Goal: Find contact information: Find contact information

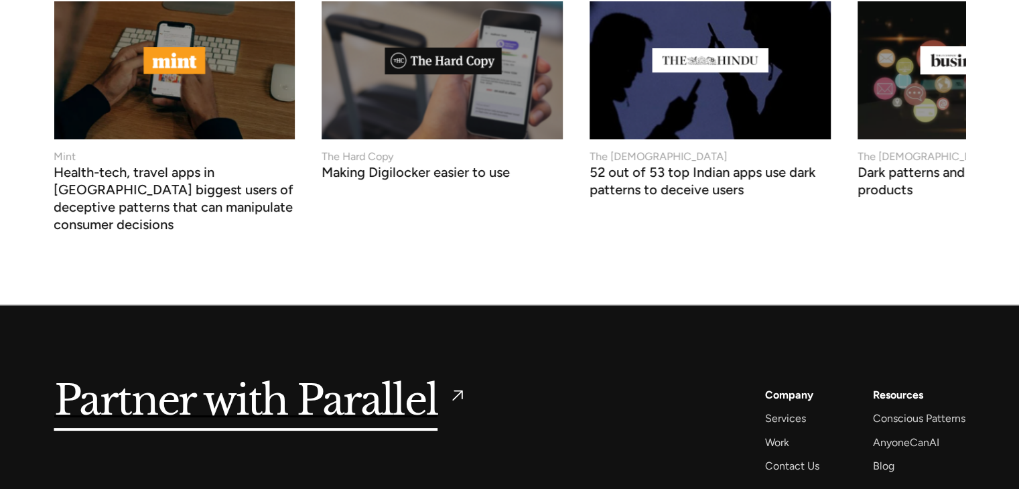
scroll to position [5257, 0]
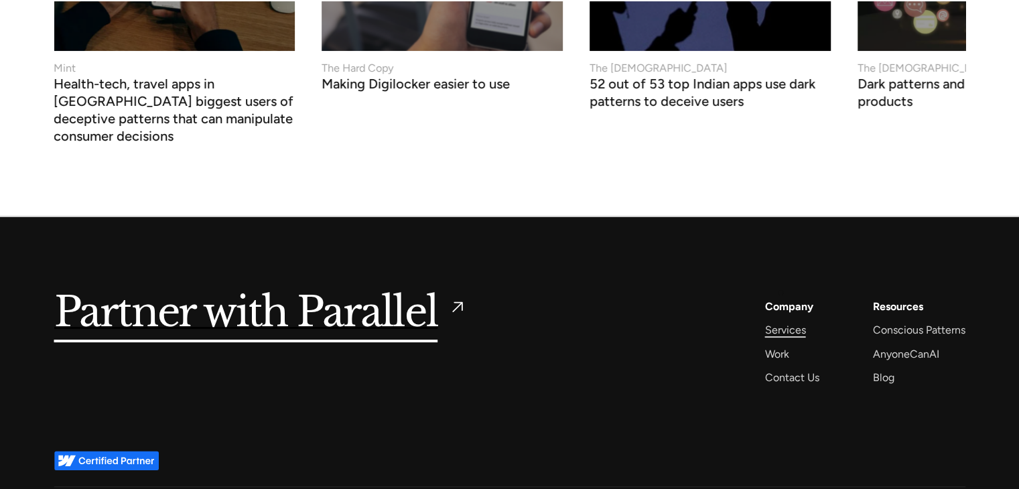
click at [780, 321] on div "Services" at bounding box center [785, 330] width 41 height 18
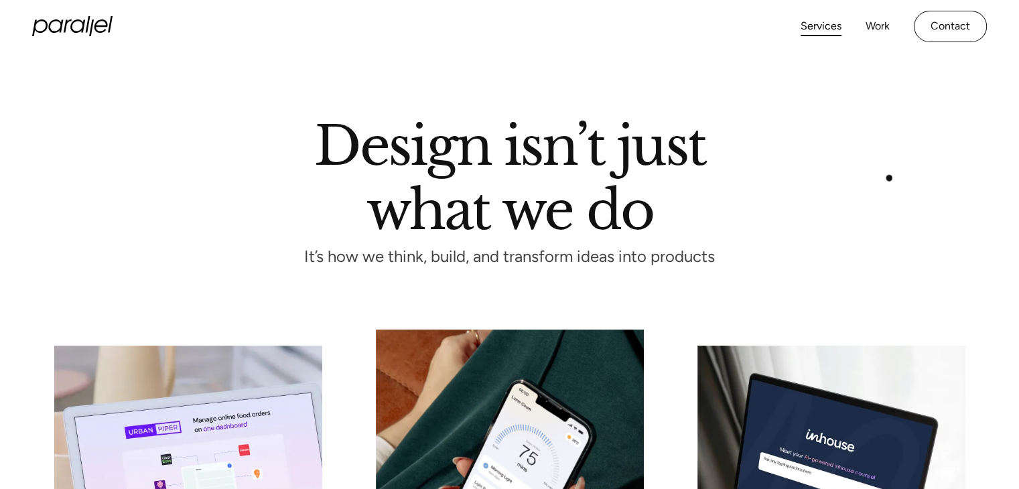
click at [889, 177] on div "Design isn’t just what we do It’s how we think, build, and transform ideas into…" at bounding box center [509, 191] width 911 height 143
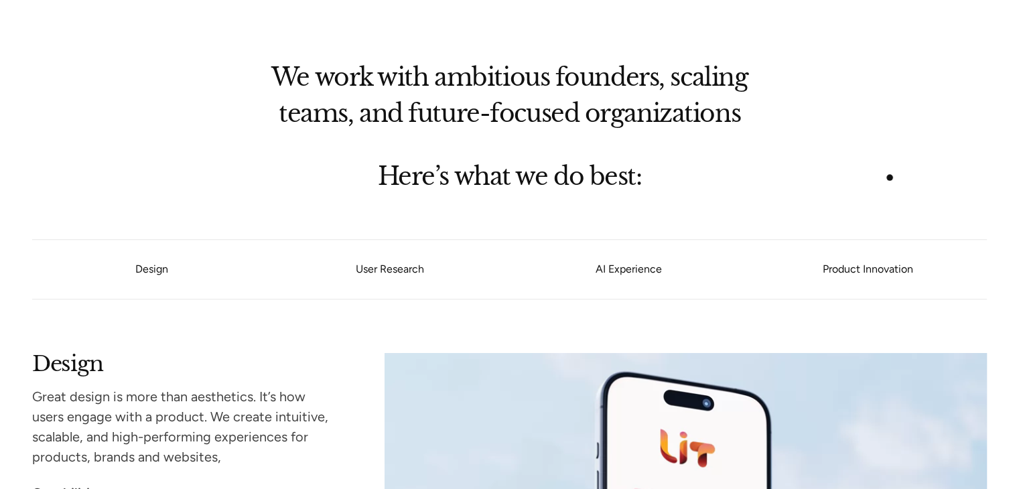
scroll to position [991, 0]
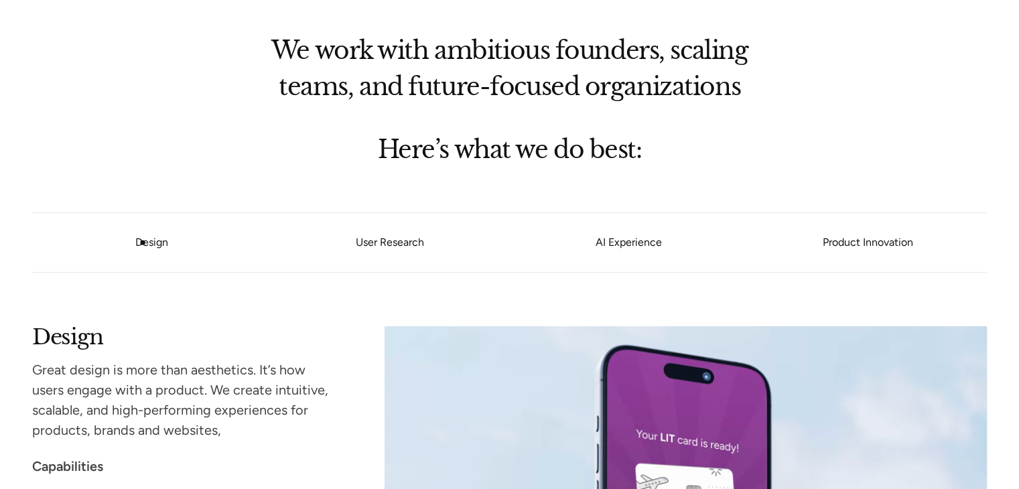
click at [143, 242] on link "Design" at bounding box center [151, 242] width 33 height 13
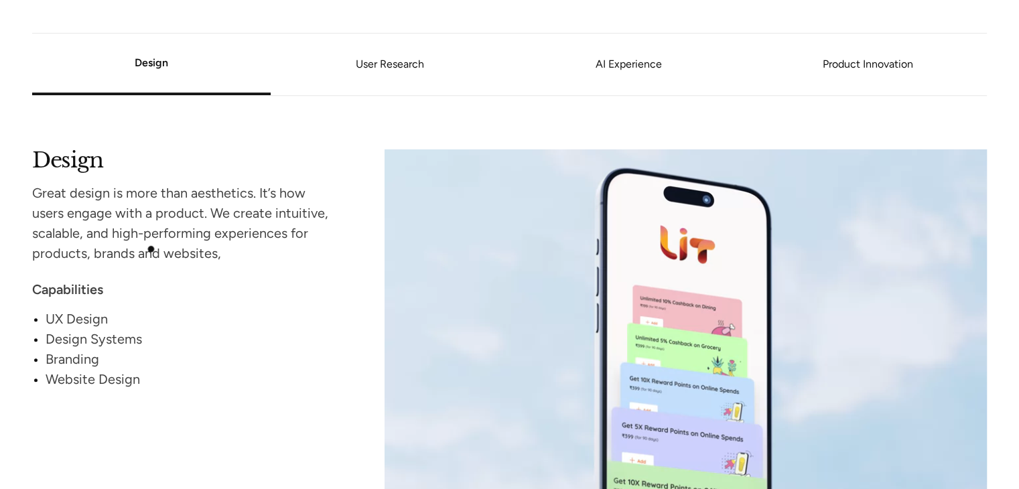
scroll to position [1171, 0]
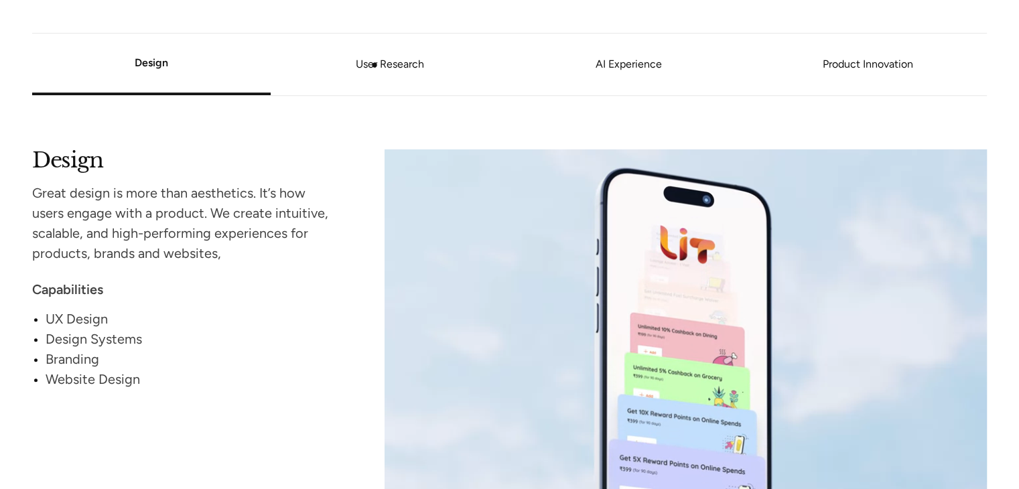
click at [374, 65] on link "User Research" at bounding box center [390, 65] width 238 height 8
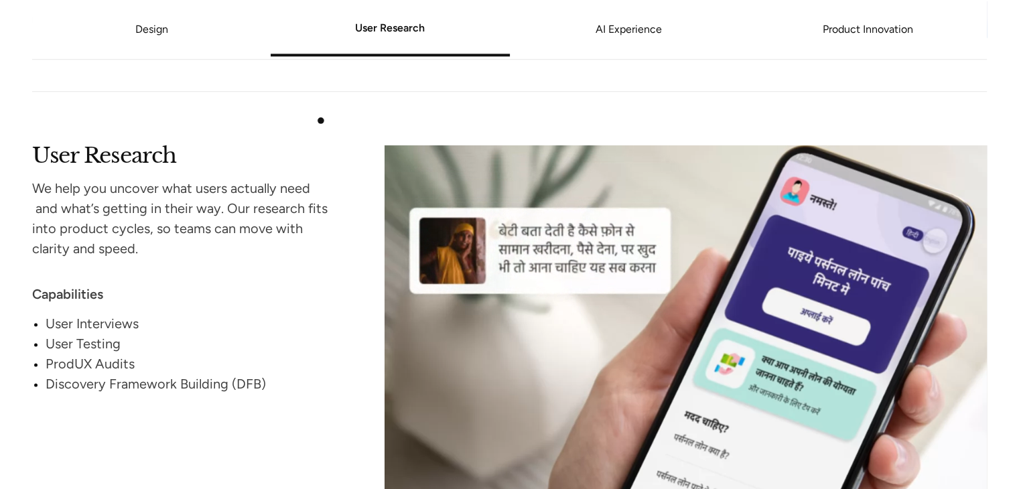
scroll to position [1682, 0]
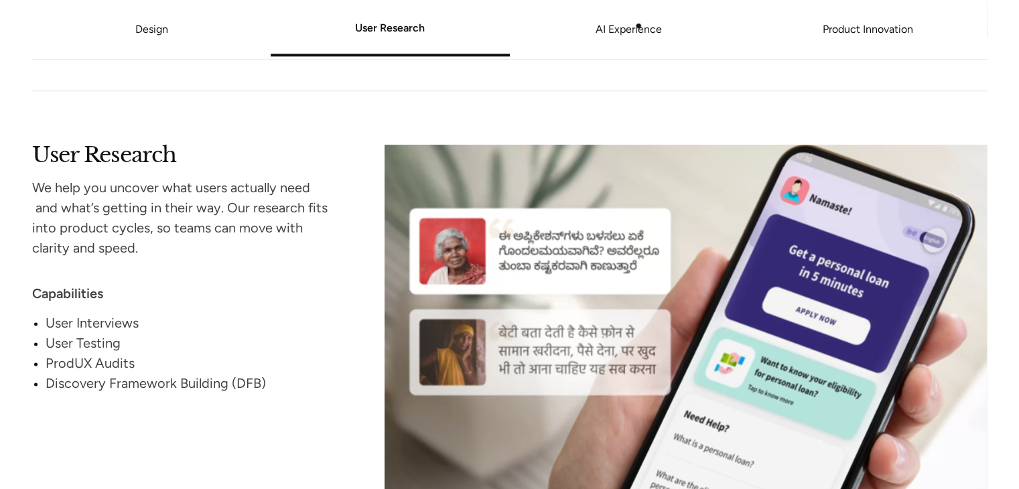
click at [638, 26] on link "AI Experience" at bounding box center [629, 30] width 238 height 8
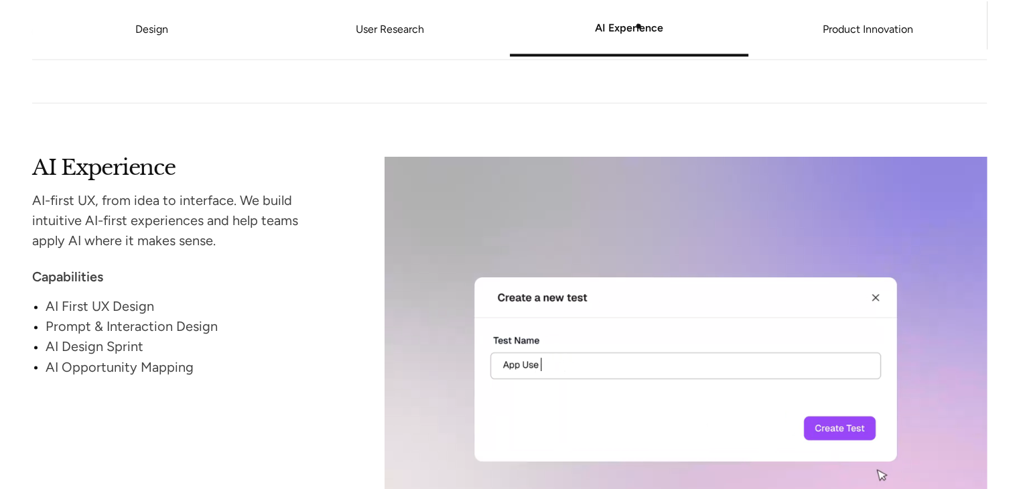
scroll to position [2189, 0]
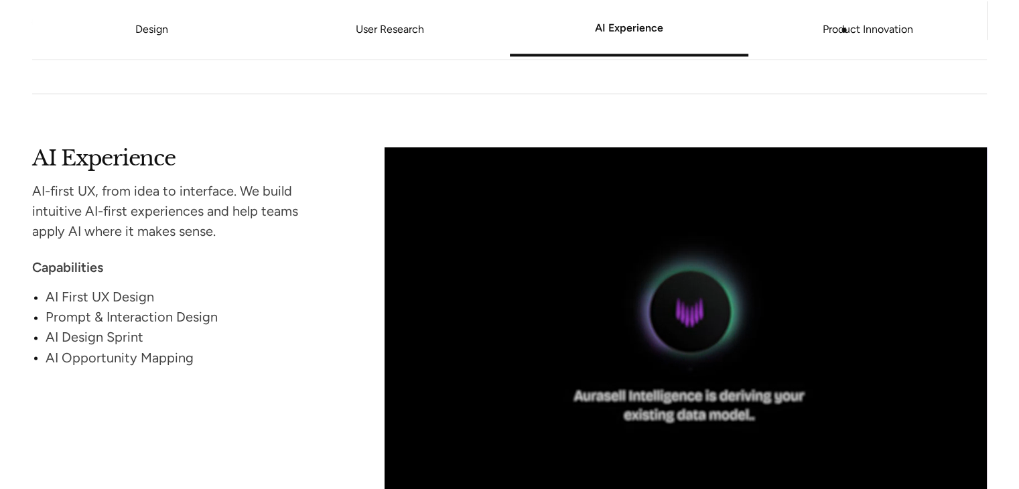
click at [844, 30] on link "Product Innovation" at bounding box center [867, 30] width 238 height 8
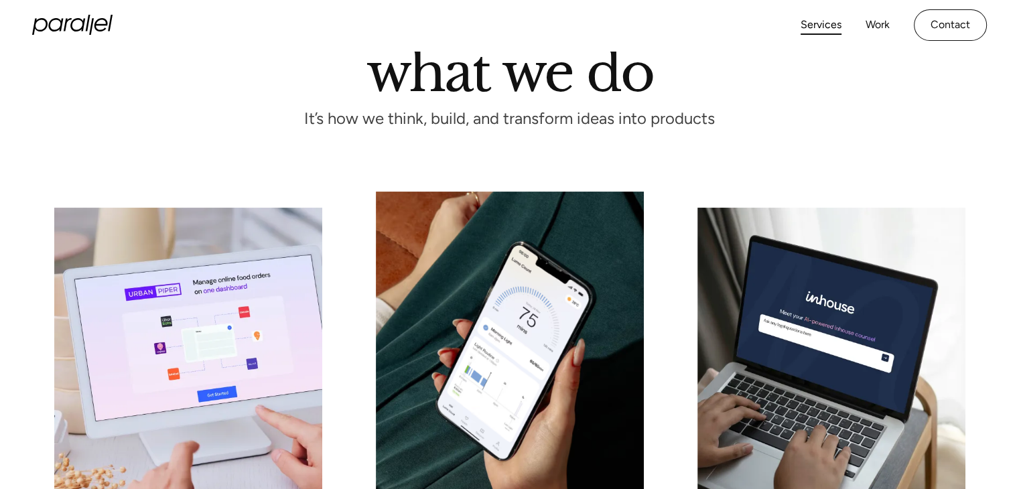
scroll to position [0, 0]
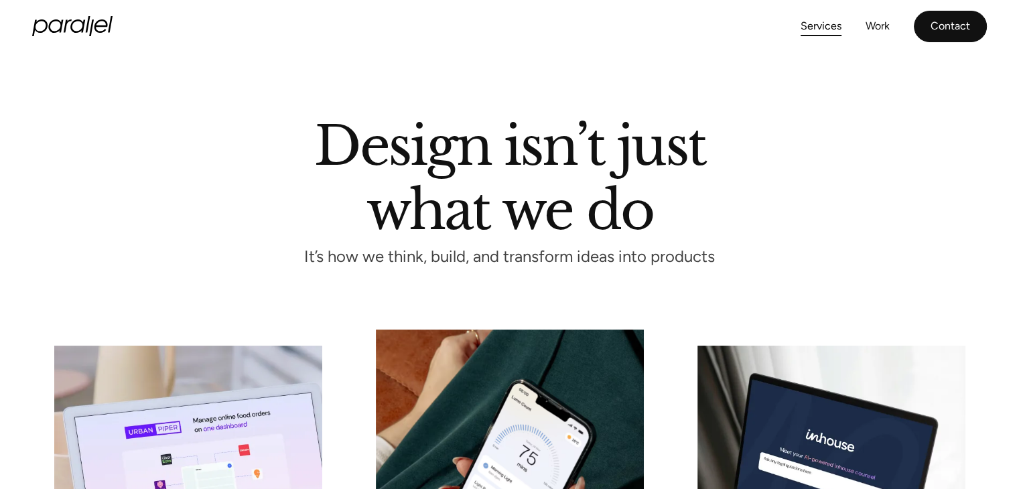
click at [956, 25] on link "Contact" at bounding box center [950, 26] width 73 height 31
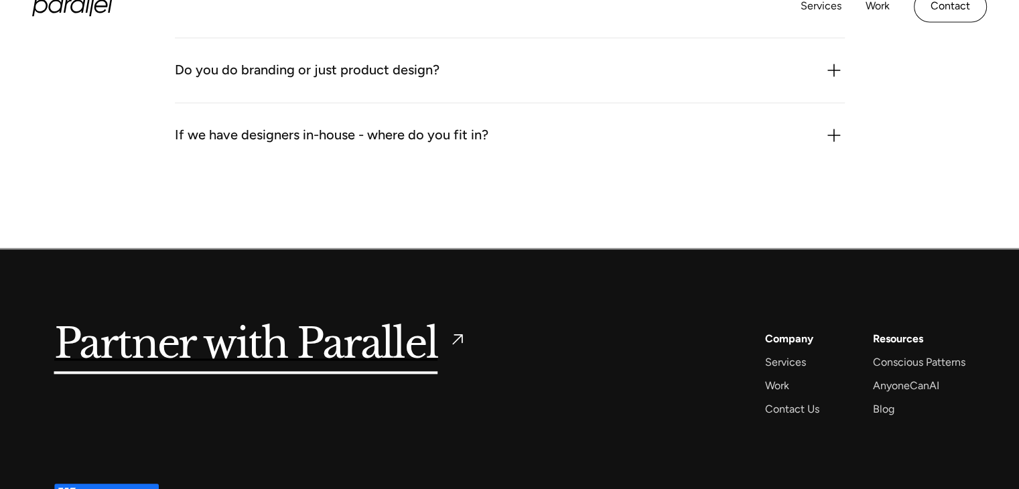
scroll to position [1773, 0]
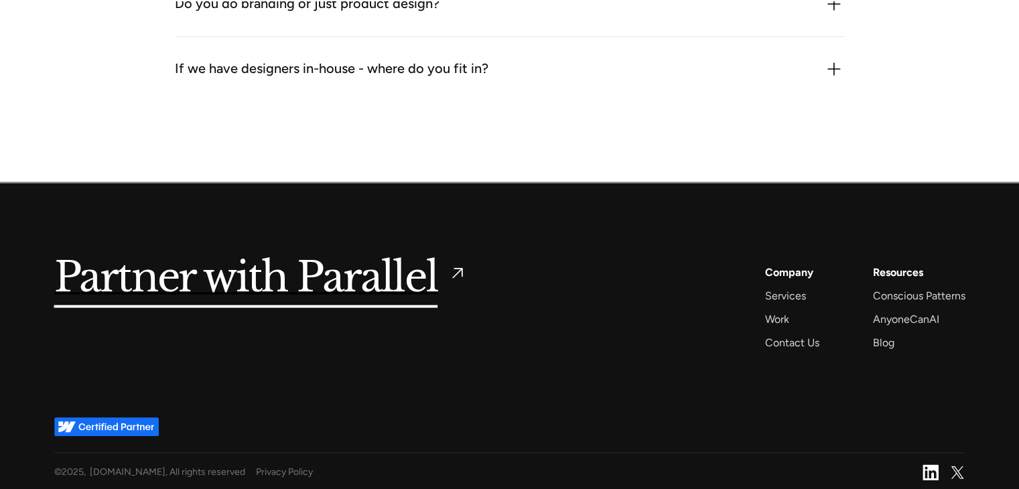
click at [927, 472] on img at bounding box center [930, 472] width 16 height 16
